Goal: Information Seeking & Learning: Check status

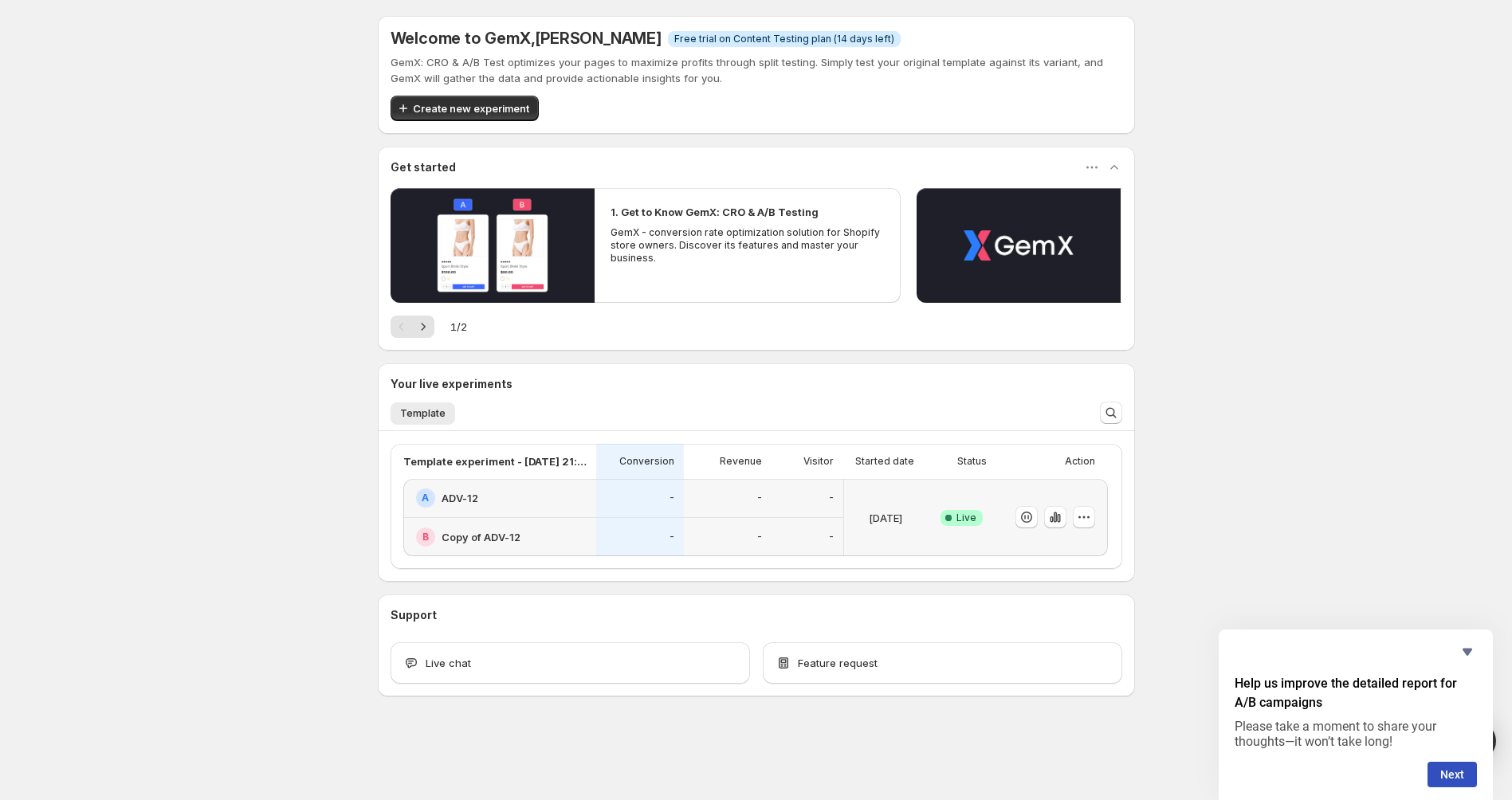
click at [952, 550] on div "Success Complete Live" at bounding box center [961, 517] width 69 height 77
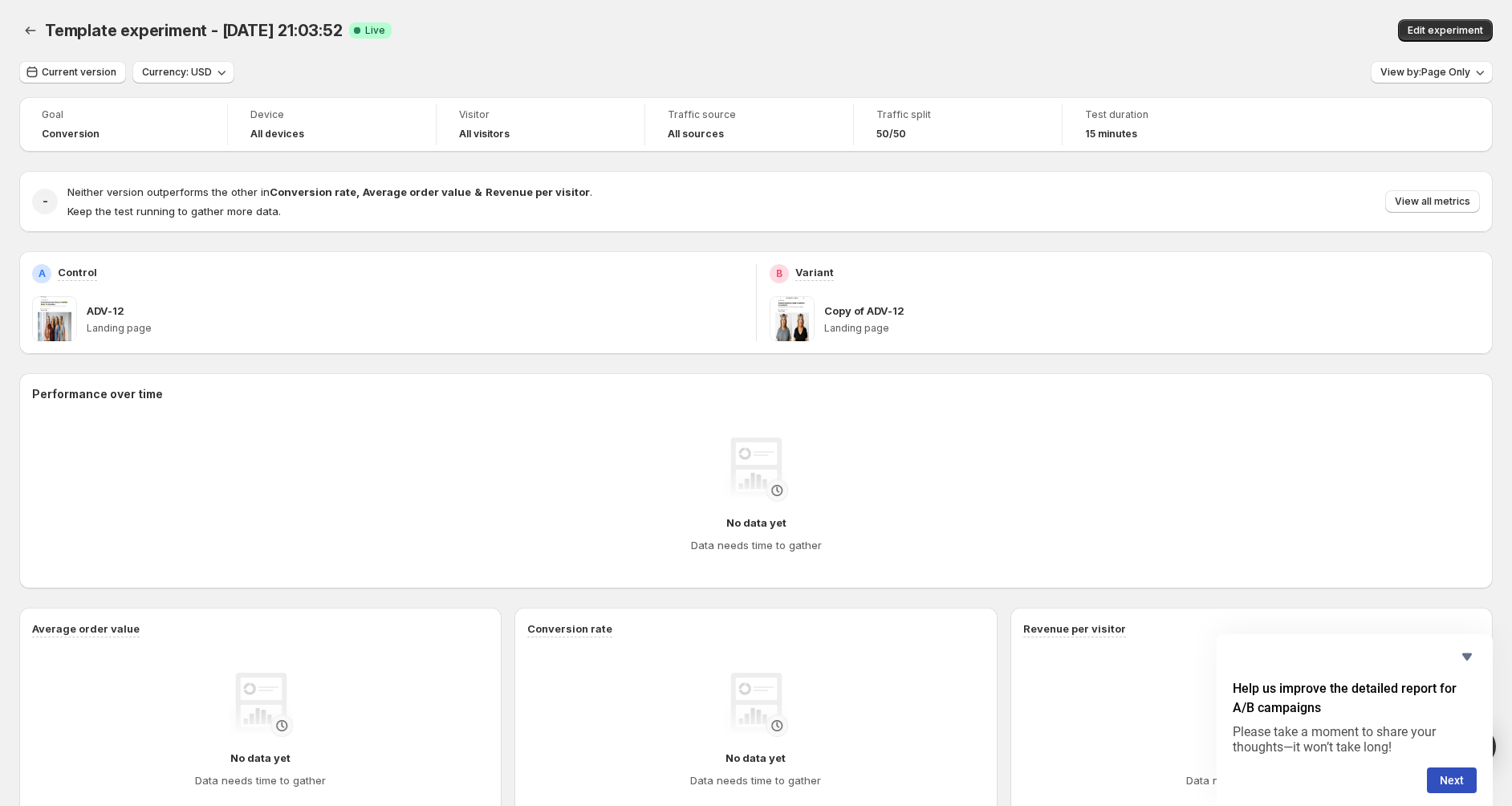
click at [842, 298] on div "Copy of ADV-12 Landing page" at bounding box center [1152, 318] width 657 height 45
click at [842, 312] on p "Copy of ADV-12" at bounding box center [864, 310] width 80 height 16
click at [802, 259] on div "This is the version to test against the Control, called the Variant. Its link i…" at bounding box center [817, 207] width 227 height 116
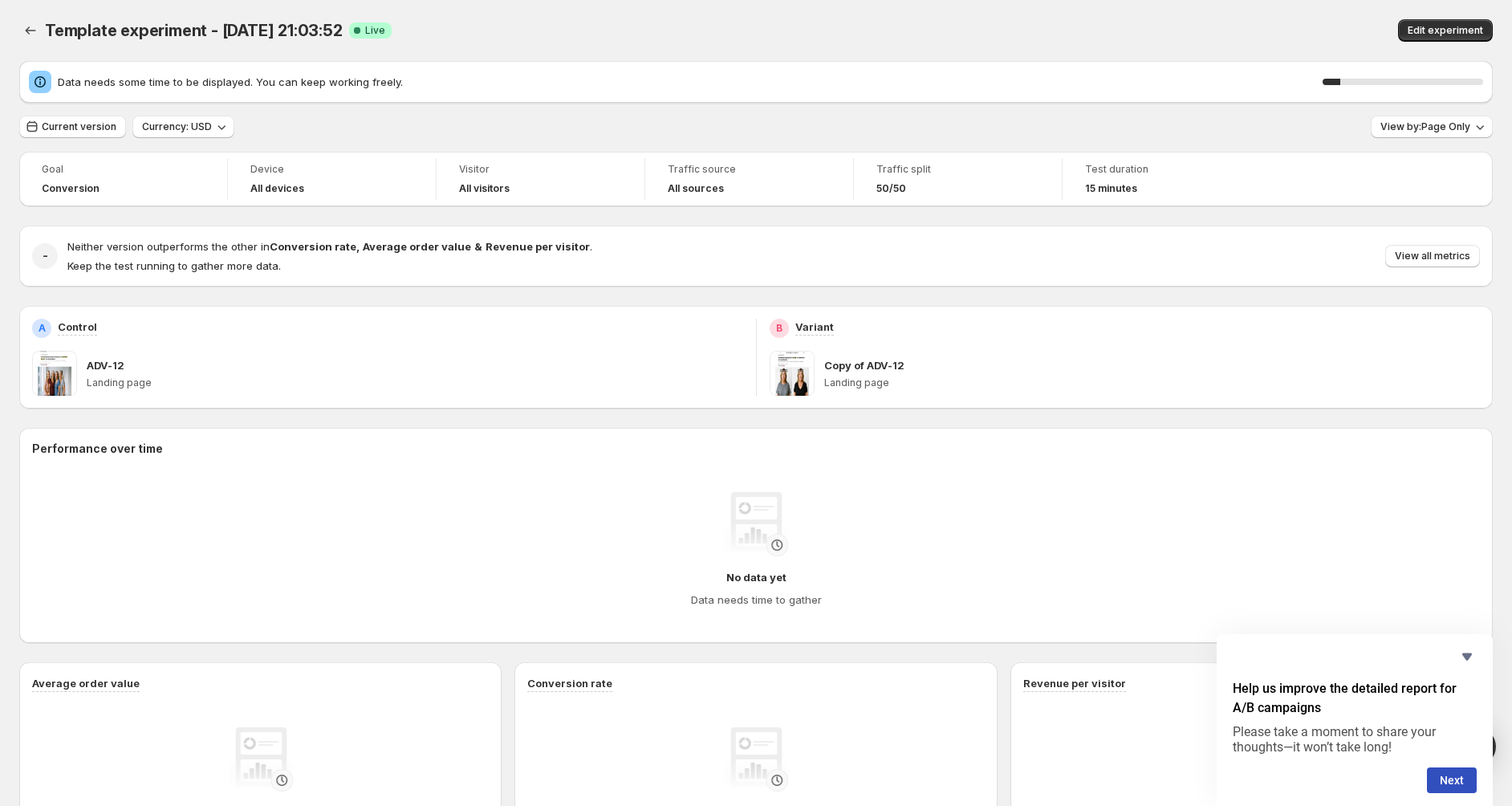
click at [802, 267] on div "Neither version outperforms the other in Conversion rate , Average order value …" at bounding box center [774, 256] width 1412 height 35
click at [818, 326] on p "Variant" at bounding box center [814, 326] width 39 height 16
click at [84, 133] on button "Current version" at bounding box center [72, 127] width 106 height 23
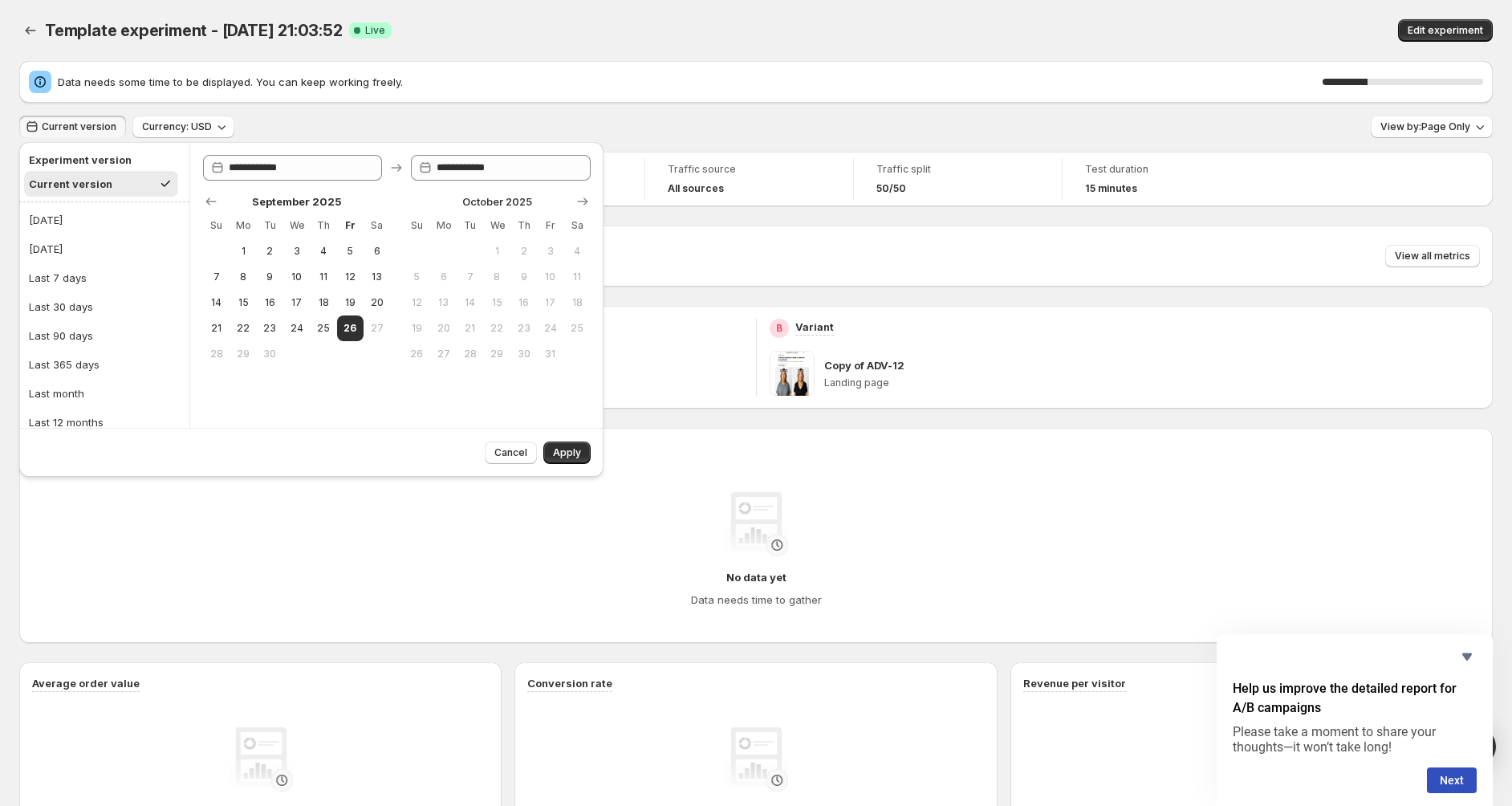
click at [84, 133] on button "Current version" at bounding box center [72, 127] width 106 height 23
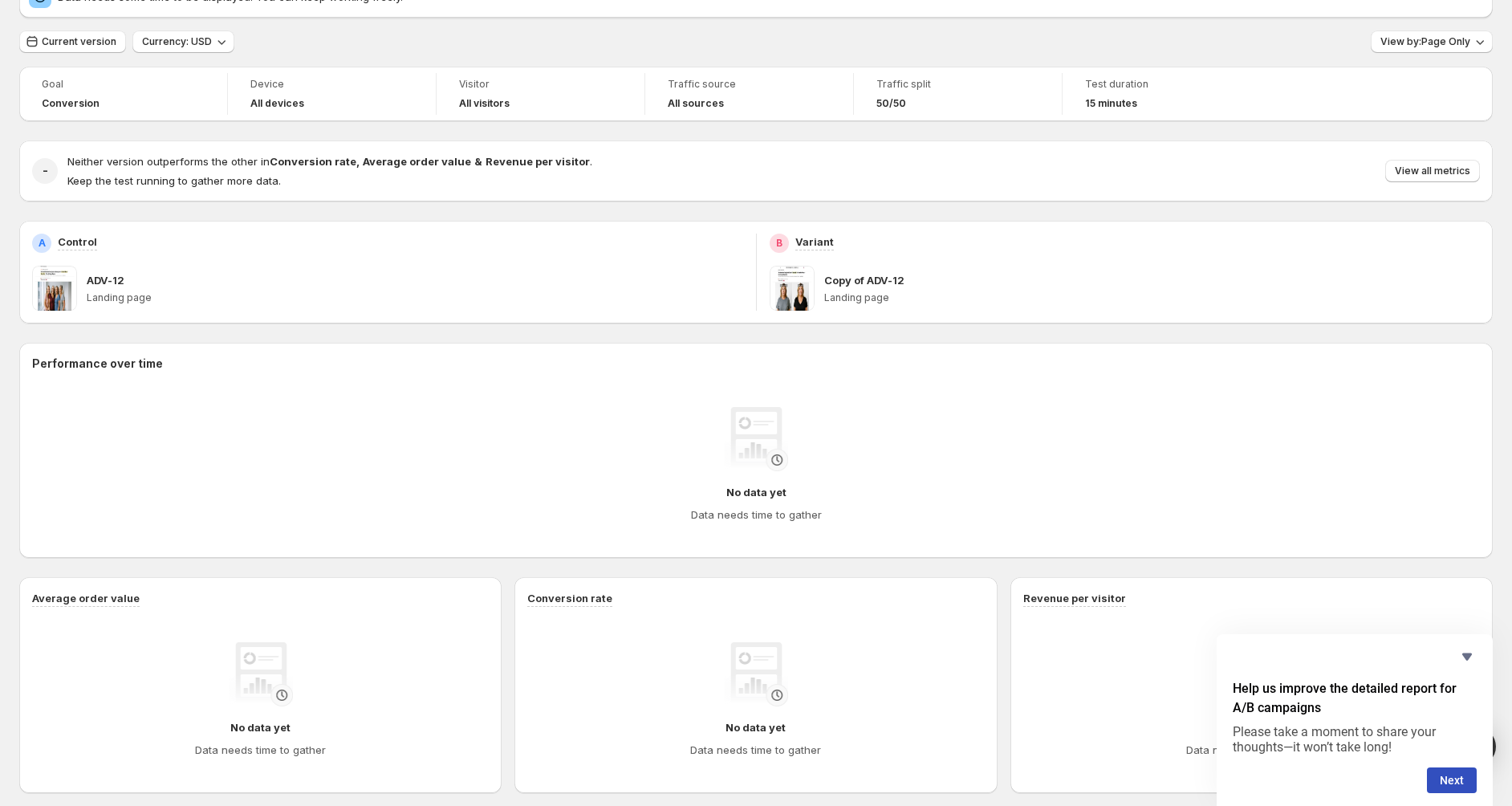
scroll to position [86, 0]
click at [1463, 650] on icon "Hide survey" at bounding box center [1466, 657] width 19 height 19
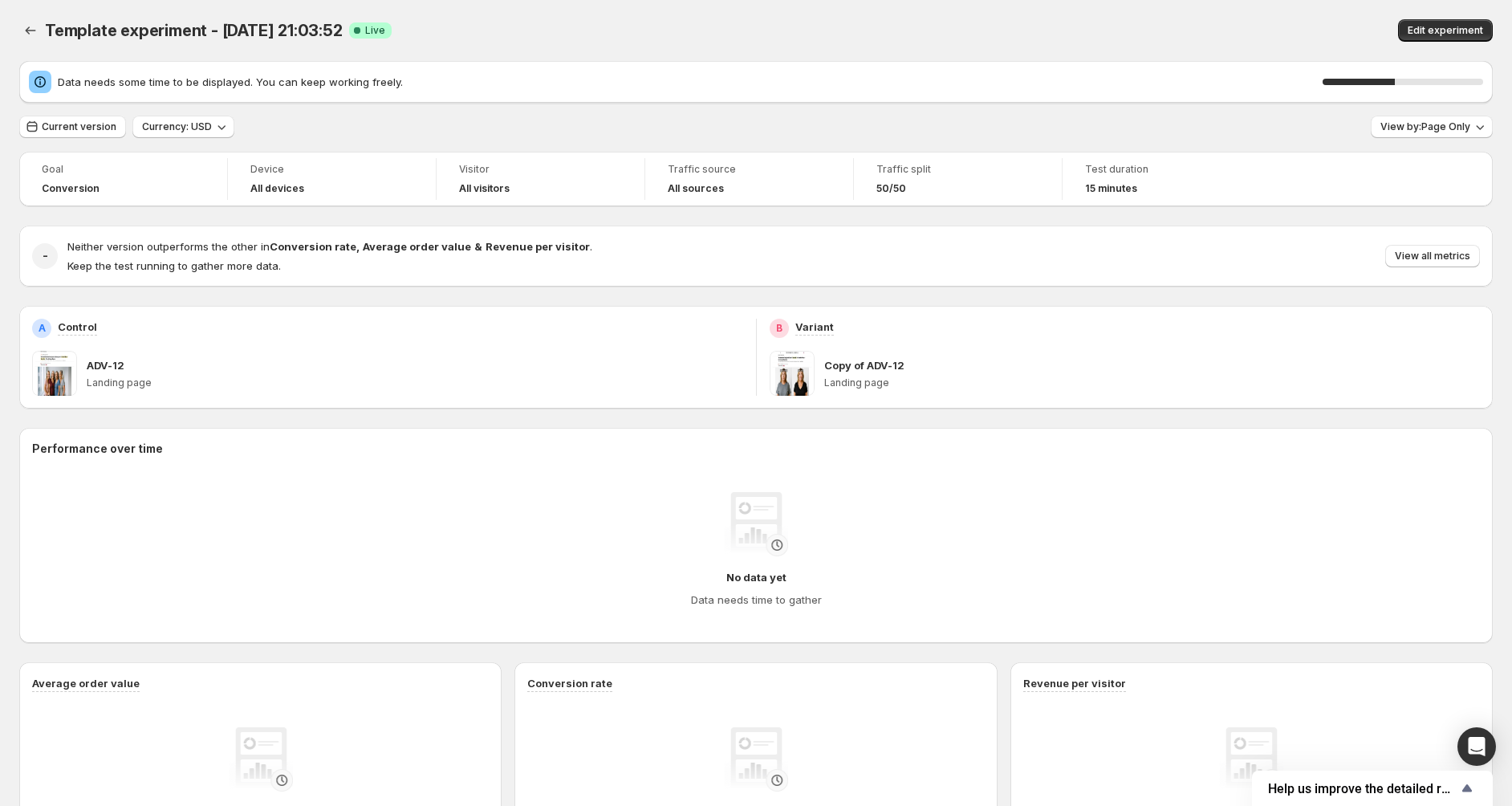
scroll to position [7, 0]
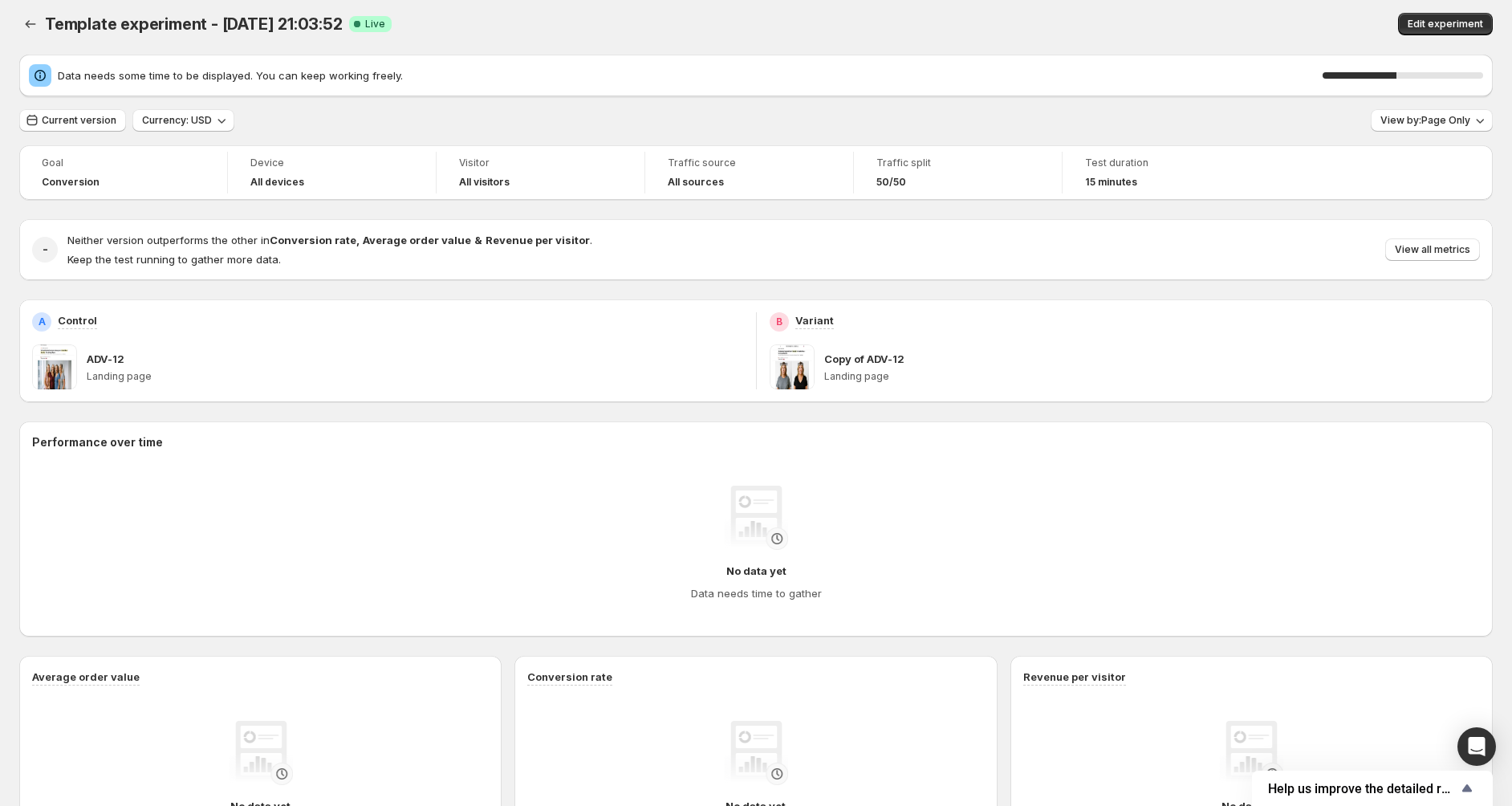
click at [107, 344] on div "ADV-12 Landing page" at bounding box center [414, 366] width 657 height 45
click at [44, 376] on span at bounding box center [54, 366] width 45 height 45
click at [55, 308] on div "A Control ADV-12 Landing page" at bounding box center [387, 351] width 737 height 103
click at [73, 311] on div "A Control ADV-12 Landing page" at bounding box center [387, 351] width 737 height 103
click at [80, 360] on div "ADV-12 Landing page" at bounding box center [388, 366] width 711 height 45
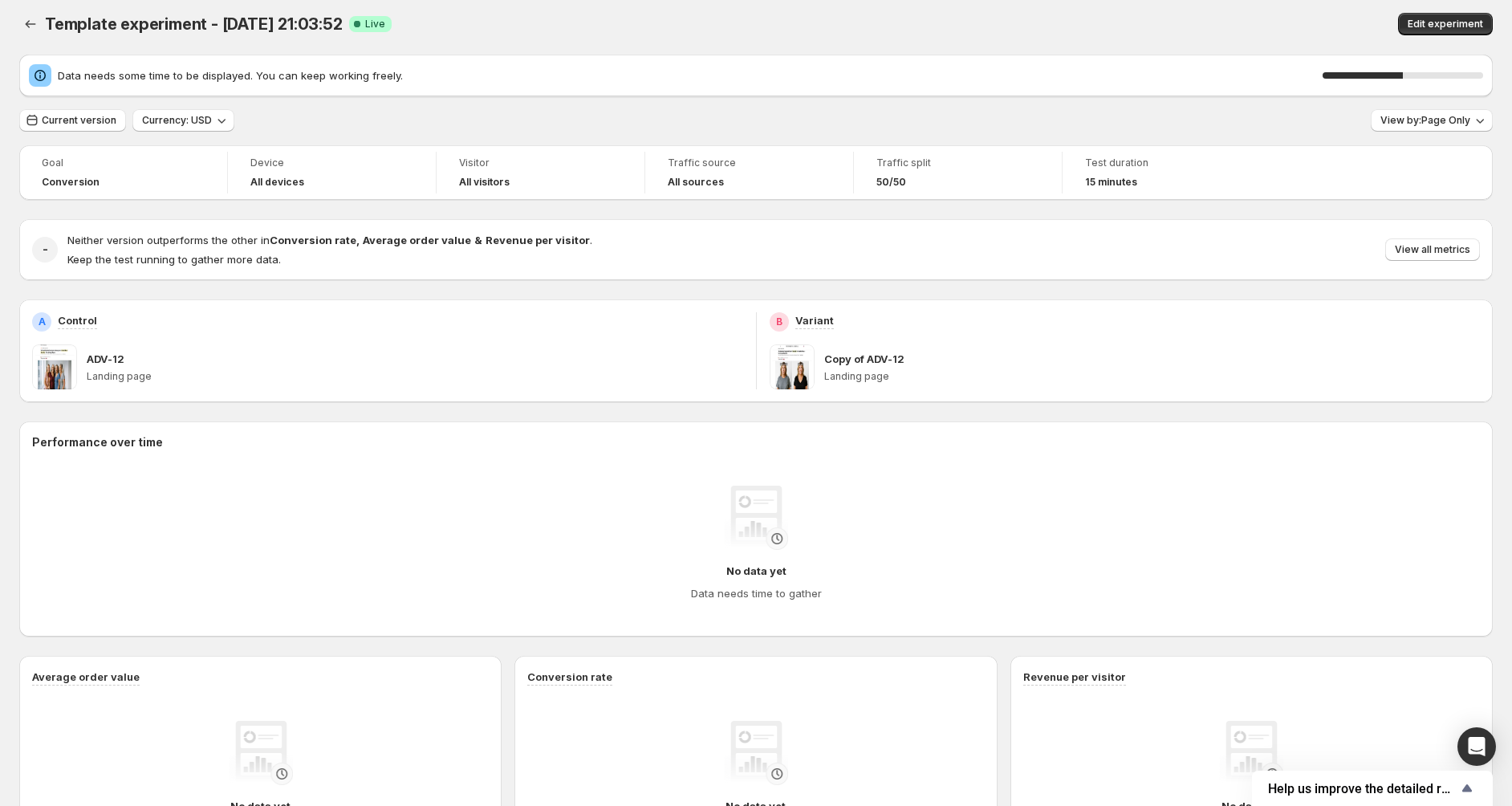
drag, startPoint x: 319, startPoint y: 366, endPoint x: 826, endPoint y: 372, distance: 507.0
click at [806, 369] on div "A Control ADV-12 Landing page B Variant Copy of ADV-12 Landing page" at bounding box center [756, 351] width 1473 height 103
click at [1297, 312] on div "B Variant" at bounding box center [1125, 321] width 711 height 19
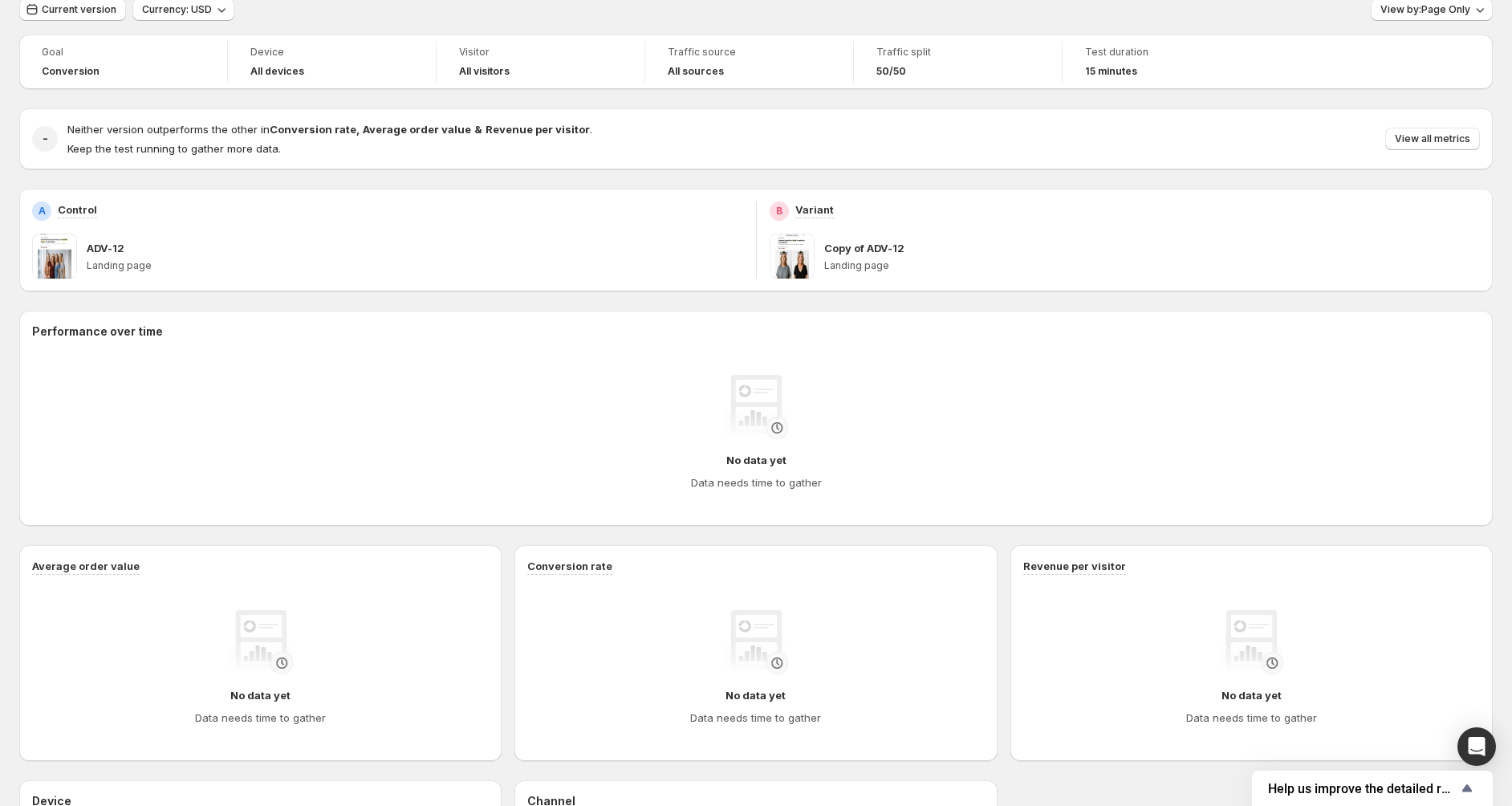
scroll to position [0, 0]
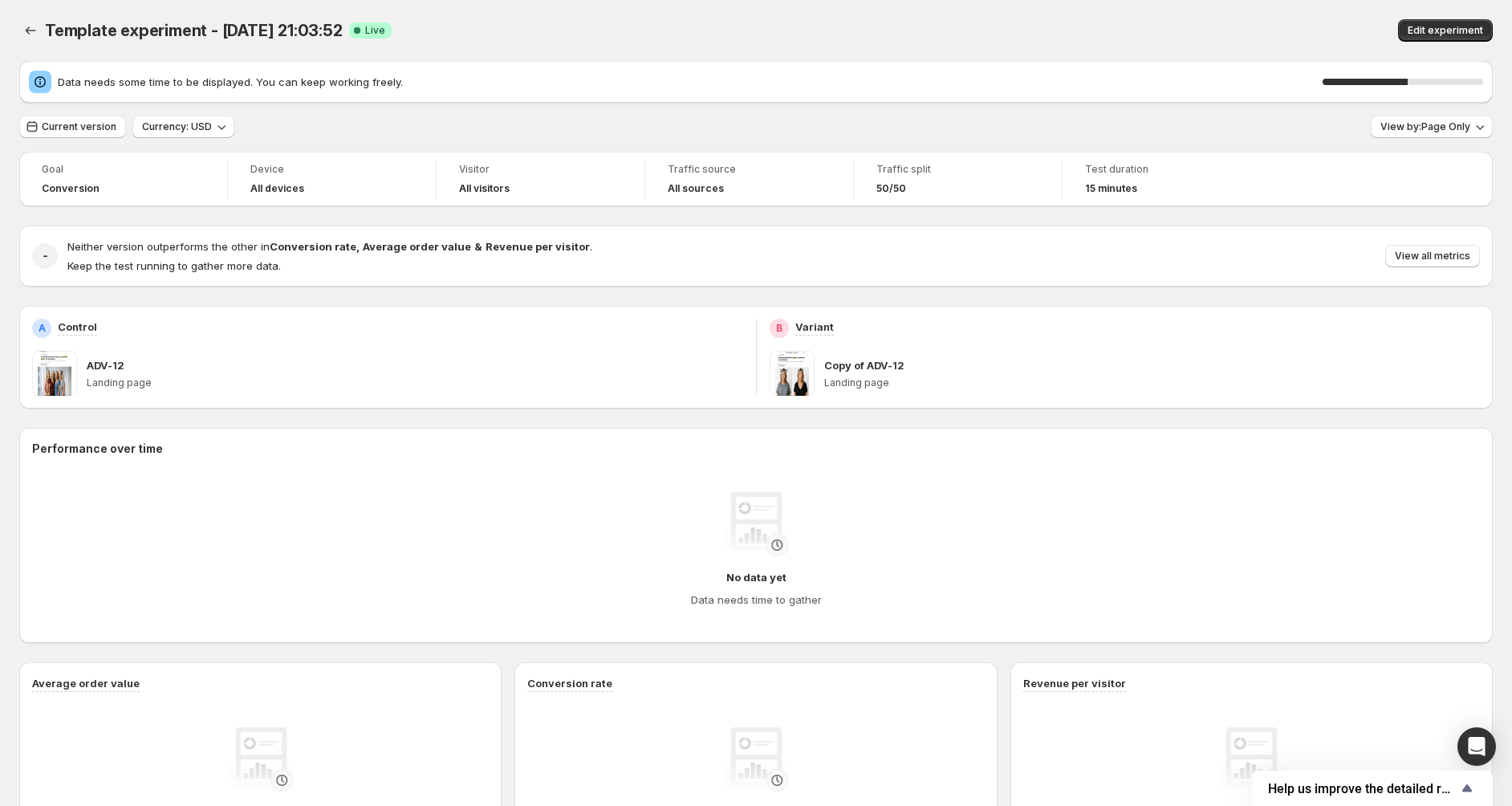
click at [196, 17] on div "Template experiment - [DATE] 21:03:52. This page is ready Template experiment -…" at bounding box center [756, 30] width 1473 height 61
click at [220, 35] on span "Template experiment - [DATE] 21:03:52" at bounding box center [193, 30] width 297 height 19
click at [230, 44] on div "Template experiment - [DATE] 21:03:52. This page is ready Template experiment -…" at bounding box center [756, 30] width 1473 height 61
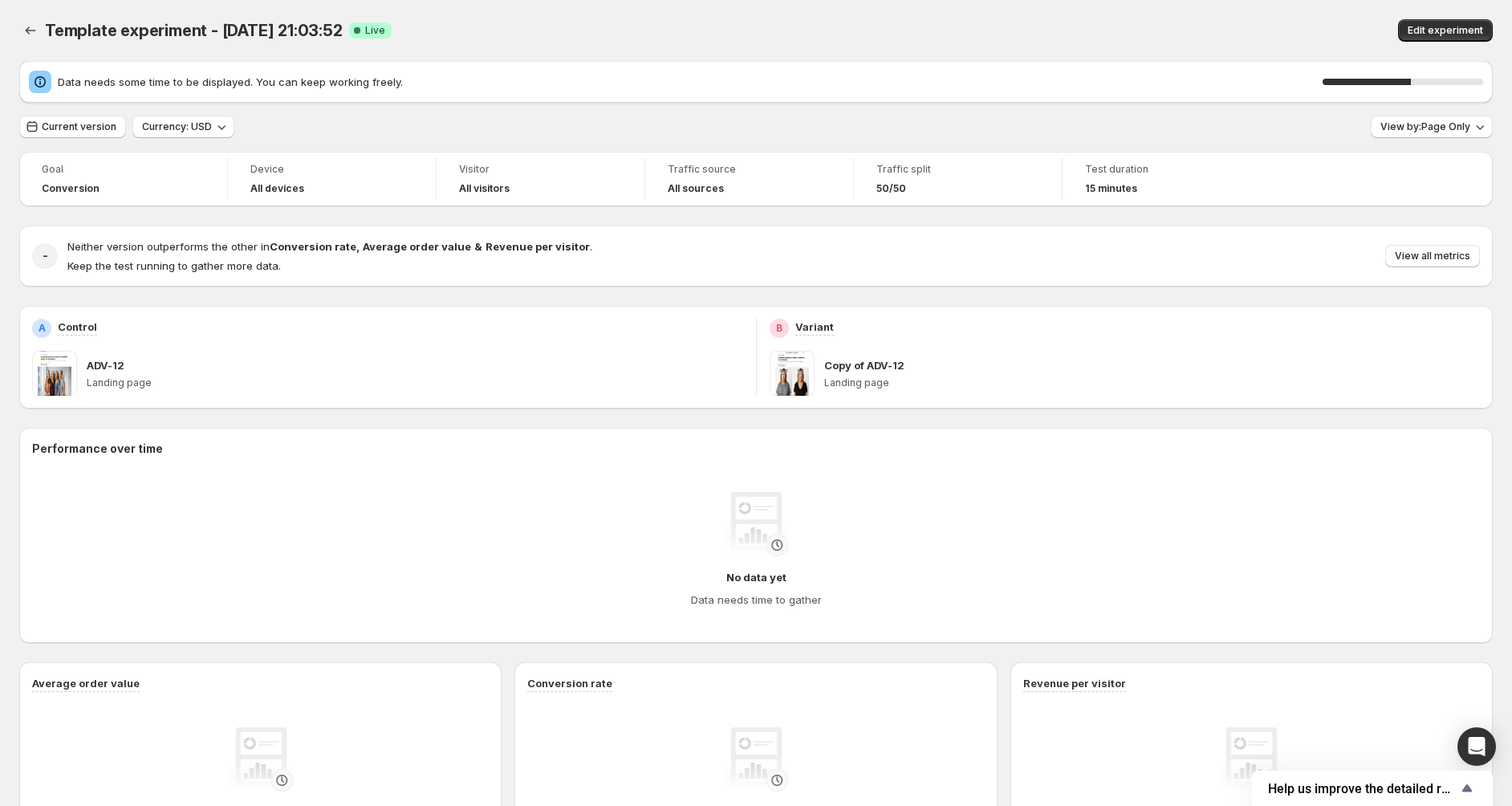
click at [263, 118] on div "Current version Currency: USD View by: Page Only" at bounding box center [756, 127] width 1473 height 23
click at [190, 79] on span "Data needs some time to be displayed. You can keep working freely." at bounding box center [690, 82] width 1265 height 16
click at [80, 77] on span "Data needs some time to be displayed. You can keep working freely." at bounding box center [690, 82] width 1265 height 16
click at [79, 91] on div "Data needs some time to be displayed. You can keep working freely. 57 %" at bounding box center [756, 82] width 1454 height 23
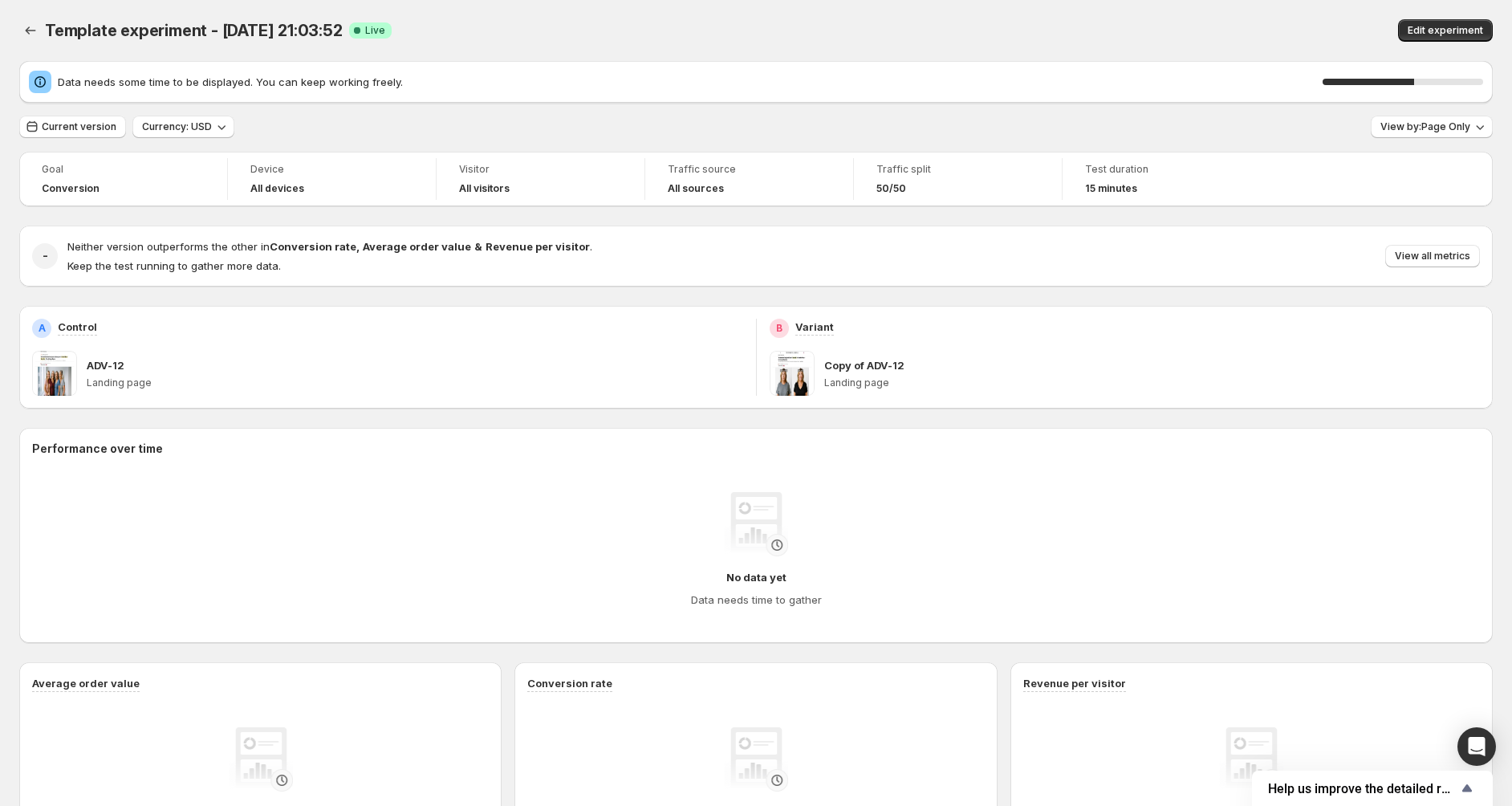
click at [79, 91] on div "Data needs some time to be displayed. You can keep working freely. 57 %" at bounding box center [756, 82] width 1454 height 23
click at [98, 87] on span "Data needs some time to be displayed. You can keep working freely." at bounding box center [690, 82] width 1265 height 16
click at [98, 86] on span "Data needs some time to be displayed. You can keep working freely." at bounding box center [690, 82] width 1265 height 16
